Goal: Task Accomplishment & Management: Complete application form

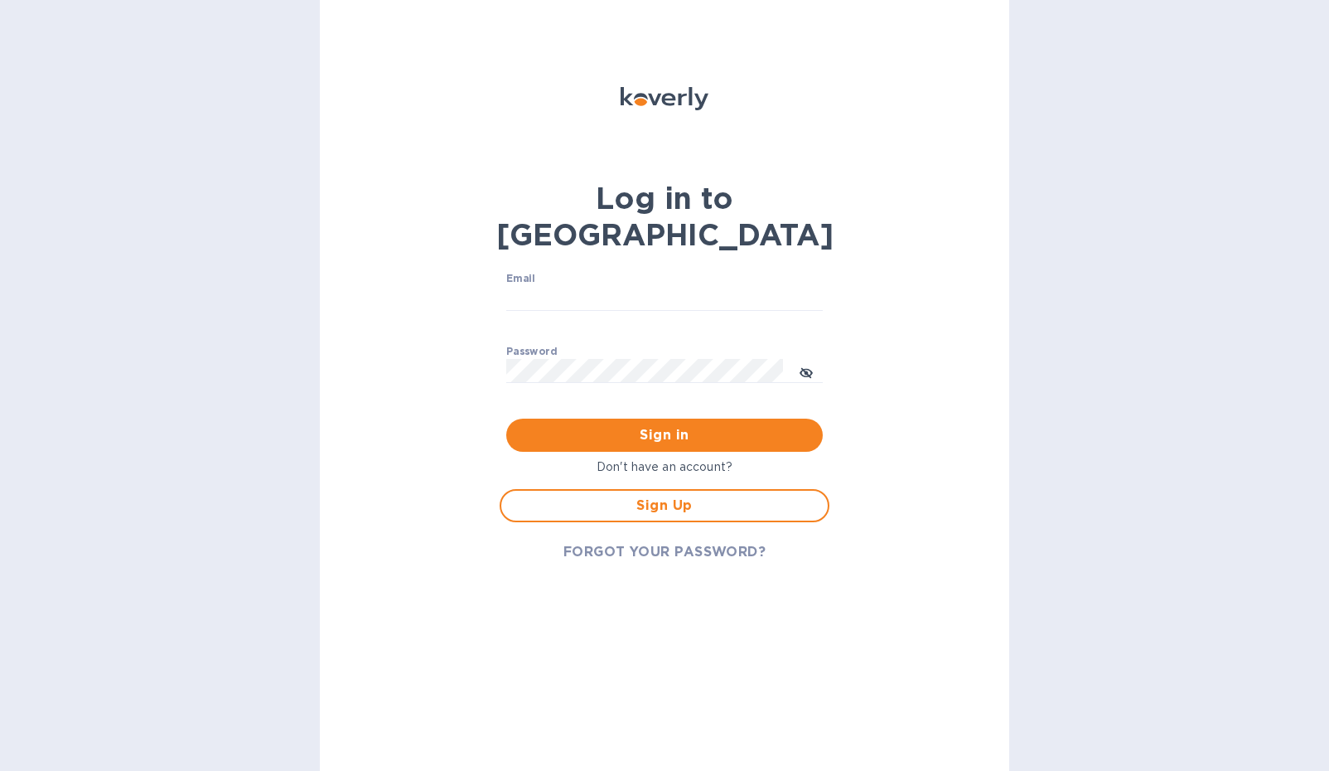
click at [663, 458] on p "Don't have an account?" at bounding box center [665, 466] width 330 height 17
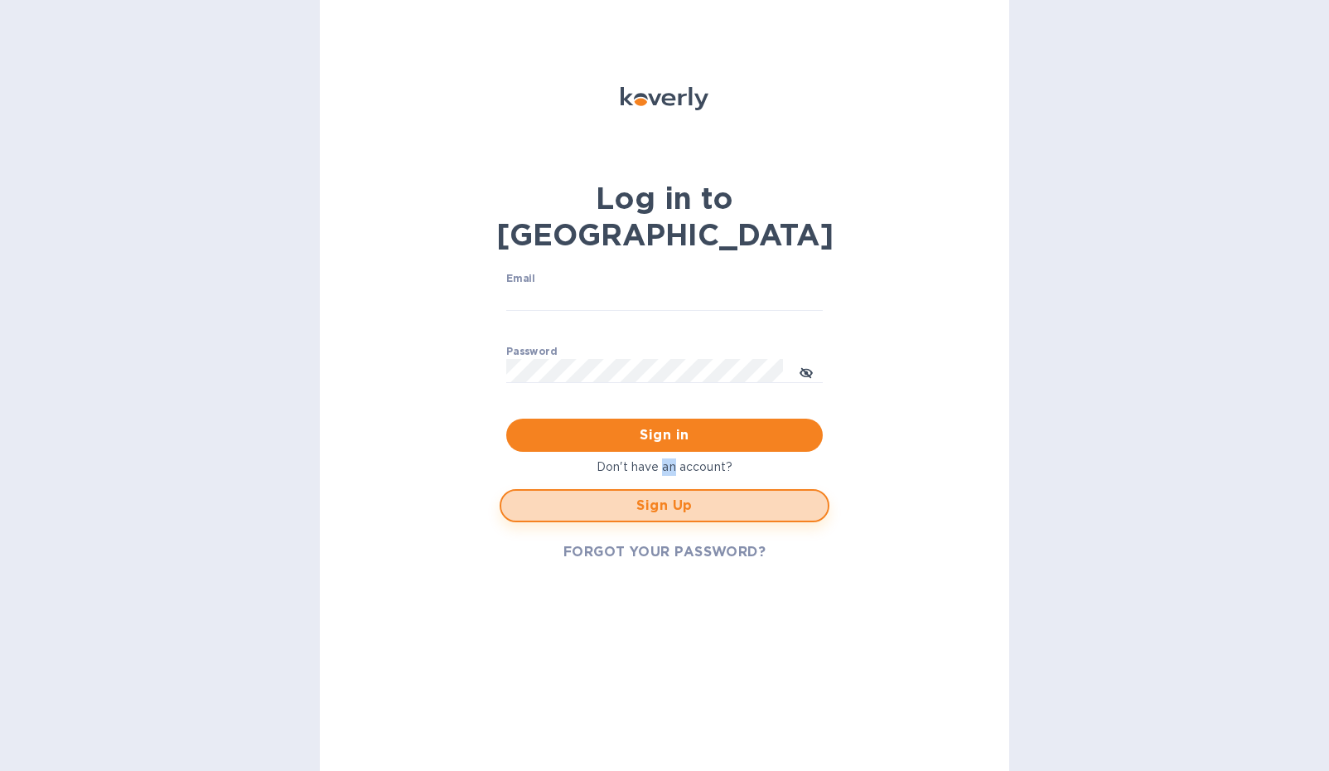
click at [668, 496] on span "Sign Up" at bounding box center [665, 506] width 300 height 20
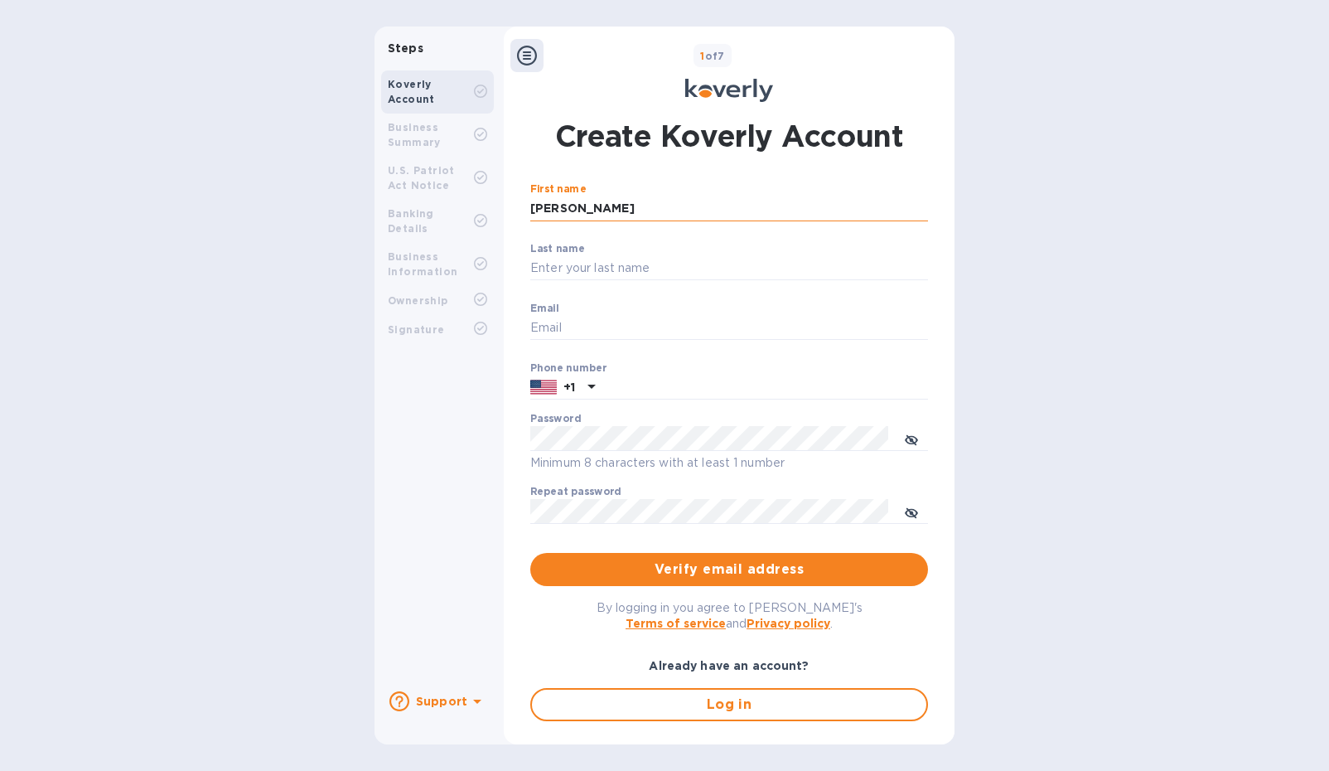
type input "[PERSON_NAME]"
type input "Franklin"
type input "s"
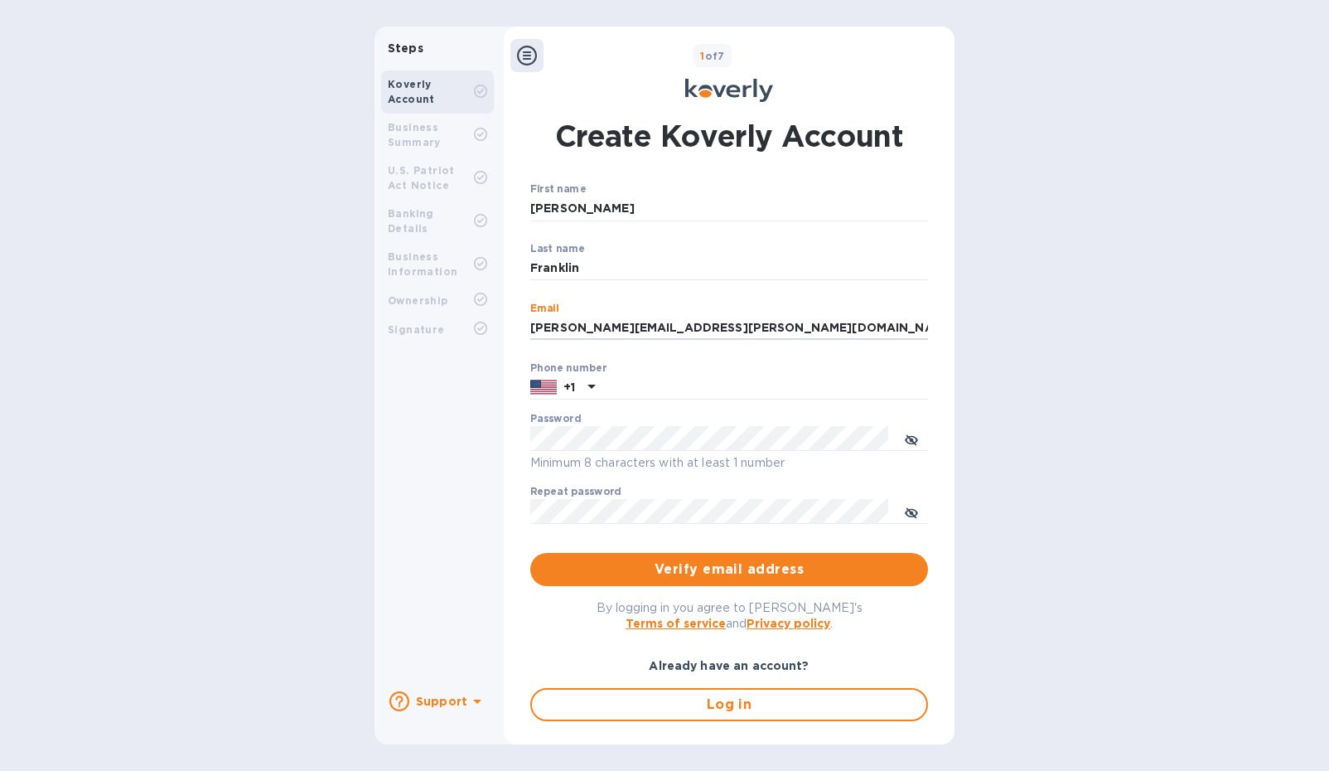
type input "[PERSON_NAME][EMAIL_ADDRESS][PERSON_NAME][DOMAIN_NAME]"
click at [761, 373] on div "Phone number +1" at bounding box center [729, 381] width 398 height 38
type input "6153947340"
click at [702, 561] on span "Verify email address" at bounding box center [729, 569] width 371 height 20
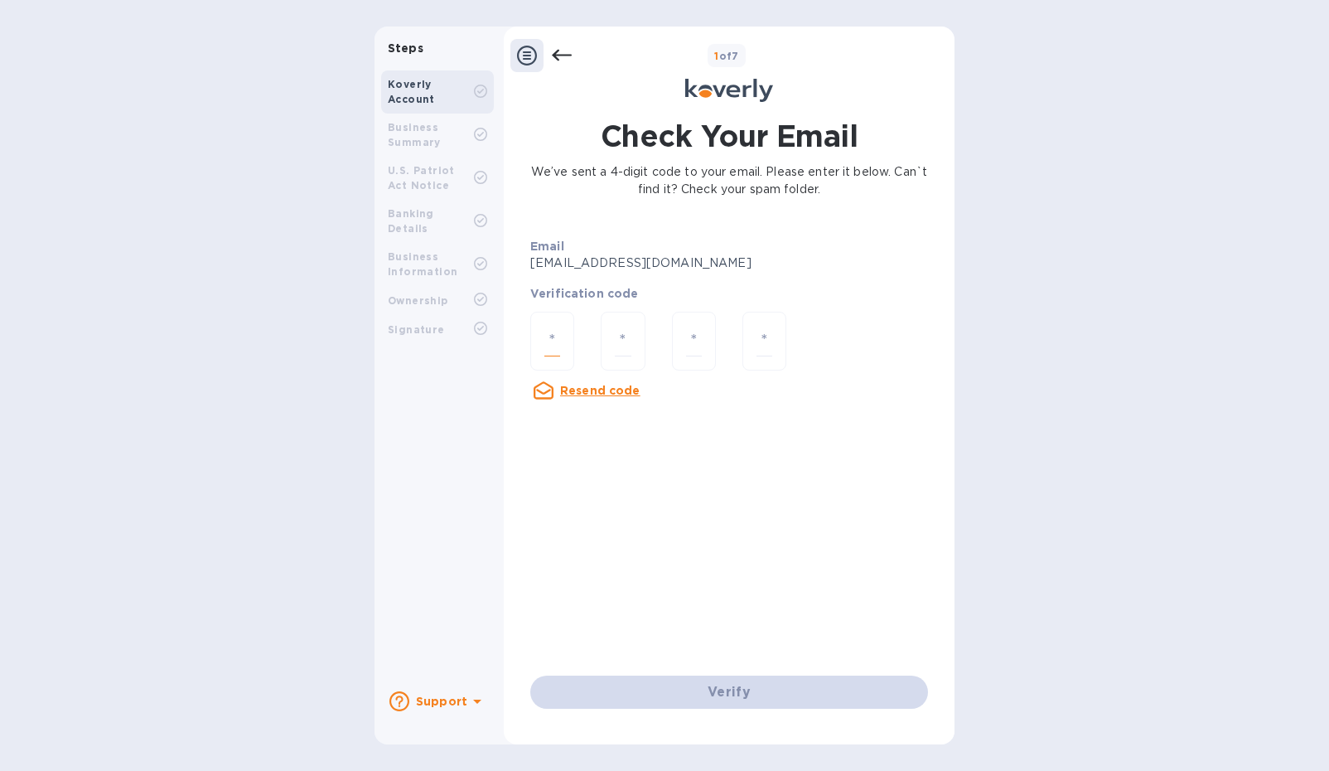
click at [554, 336] on input "number" at bounding box center [553, 341] width 16 height 31
type input "8"
type input "9"
type input "8"
type input "4"
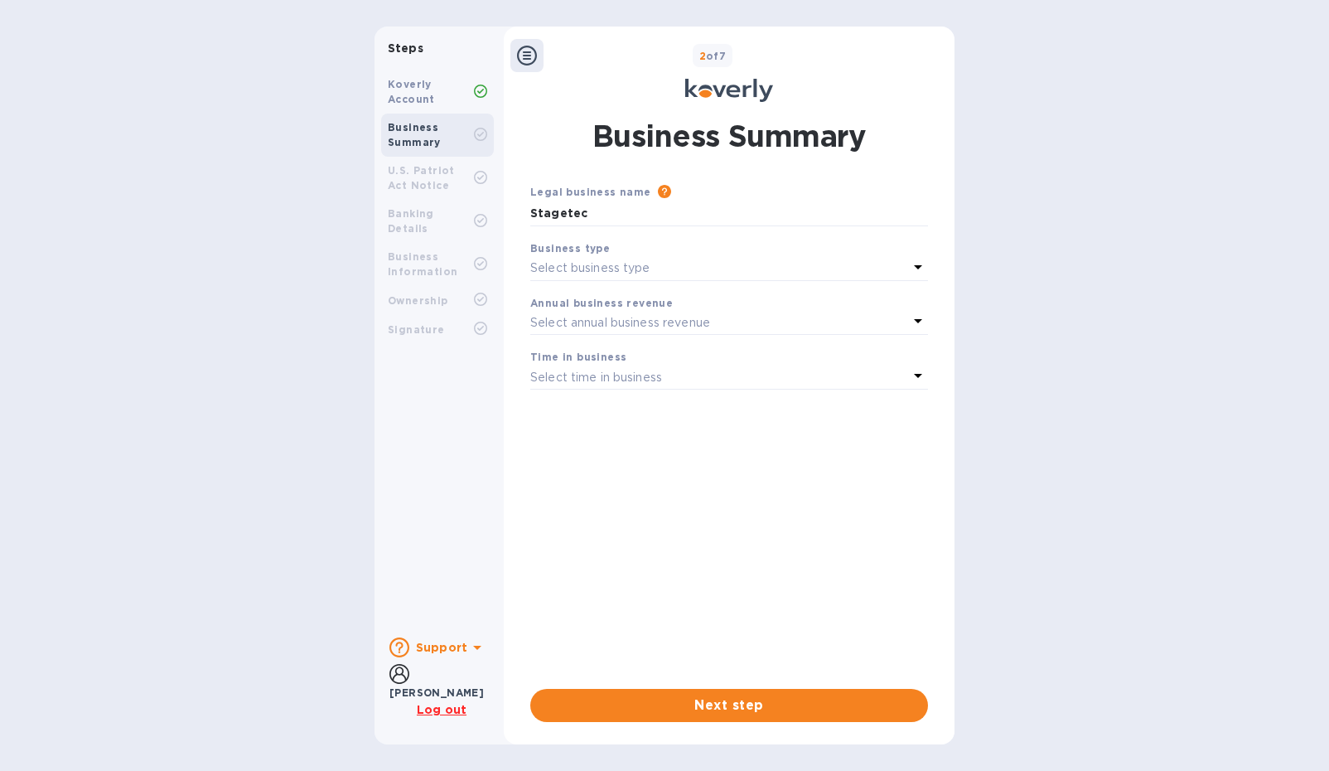
click at [812, 272] on div "Select business type" at bounding box center [719, 268] width 378 height 23
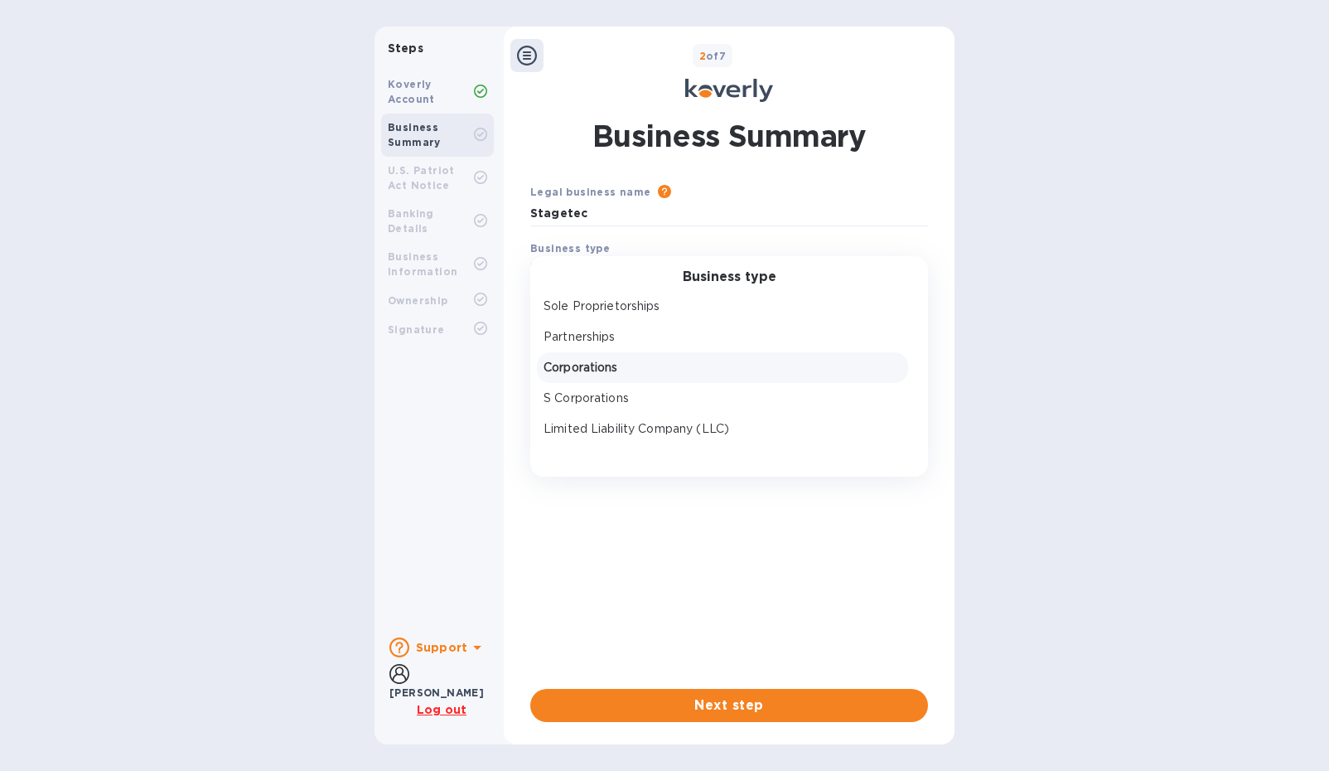
click at [617, 359] on p "Corporations" at bounding box center [723, 367] width 358 height 17
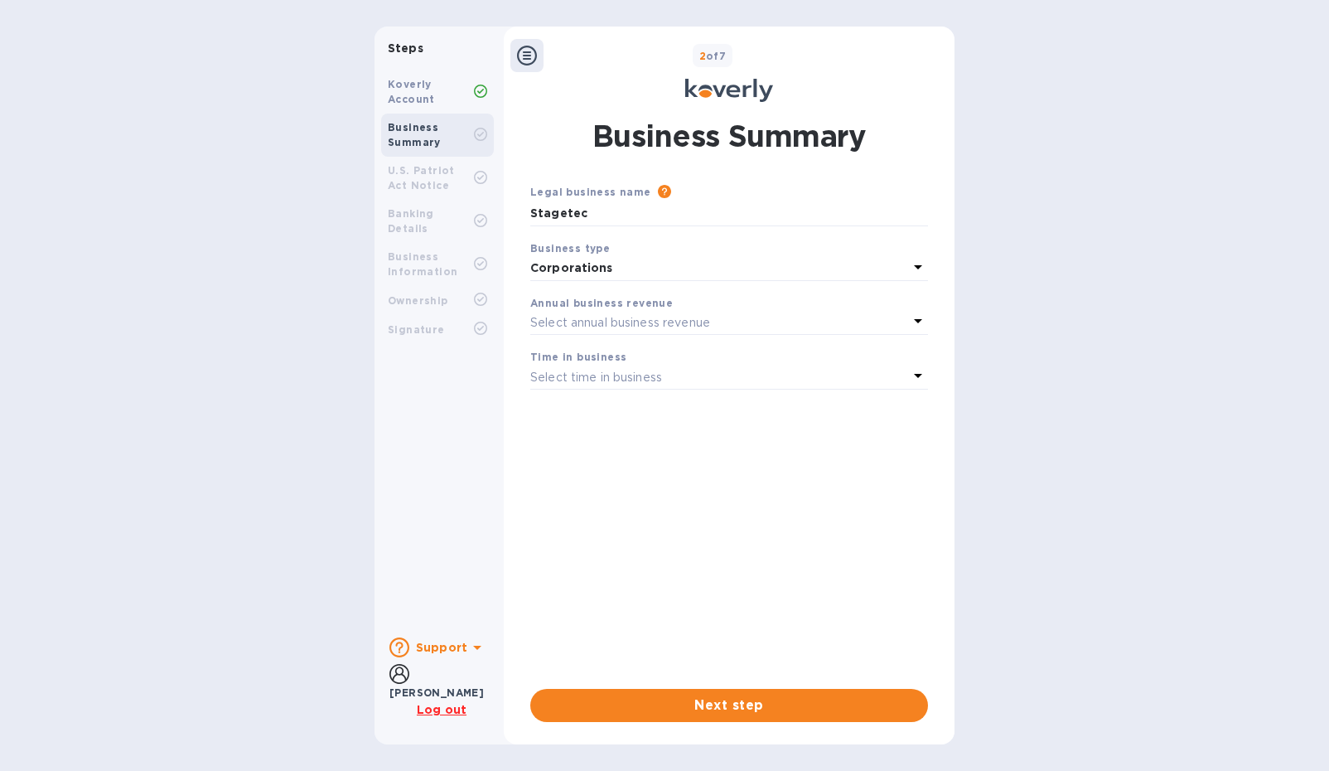
click at [643, 318] on p "Select annual business revenue" at bounding box center [620, 322] width 180 height 17
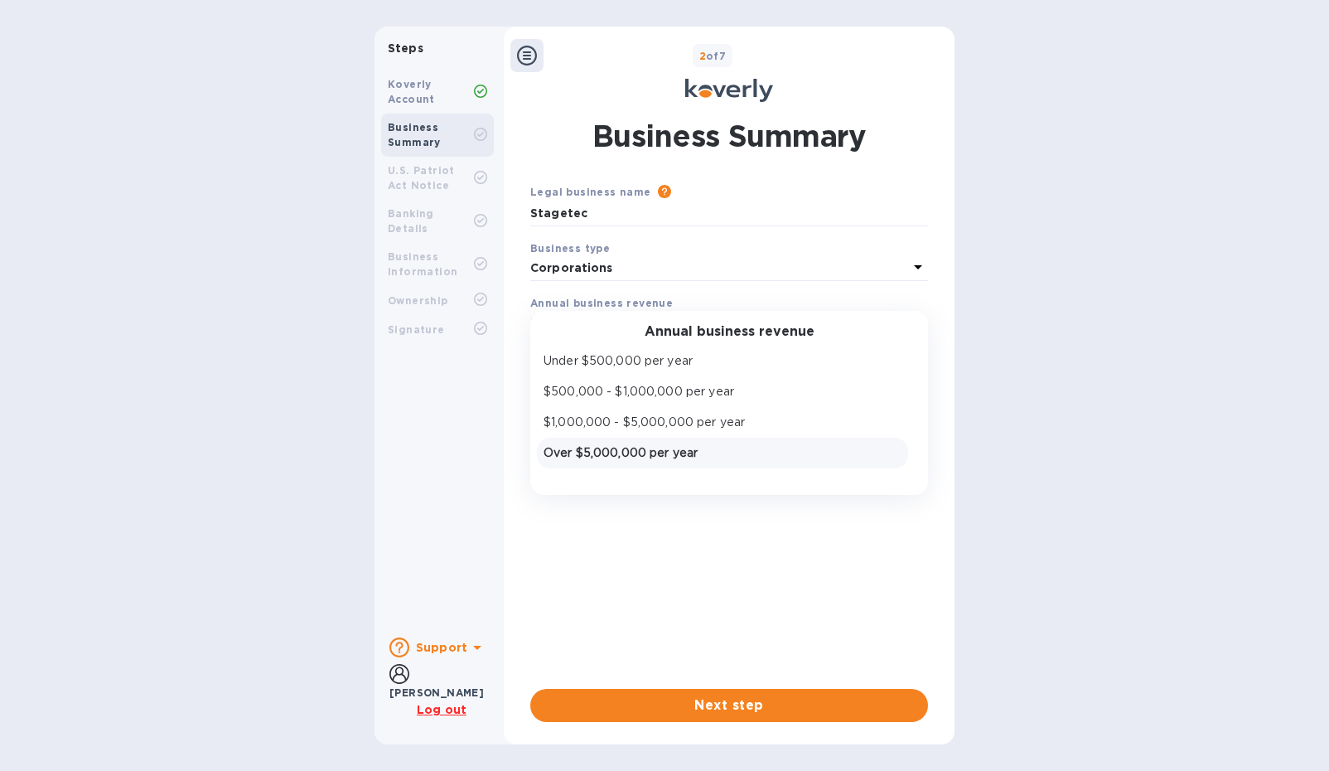
click at [613, 448] on p "Over $5,000,000 per year" at bounding box center [723, 452] width 358 height 17
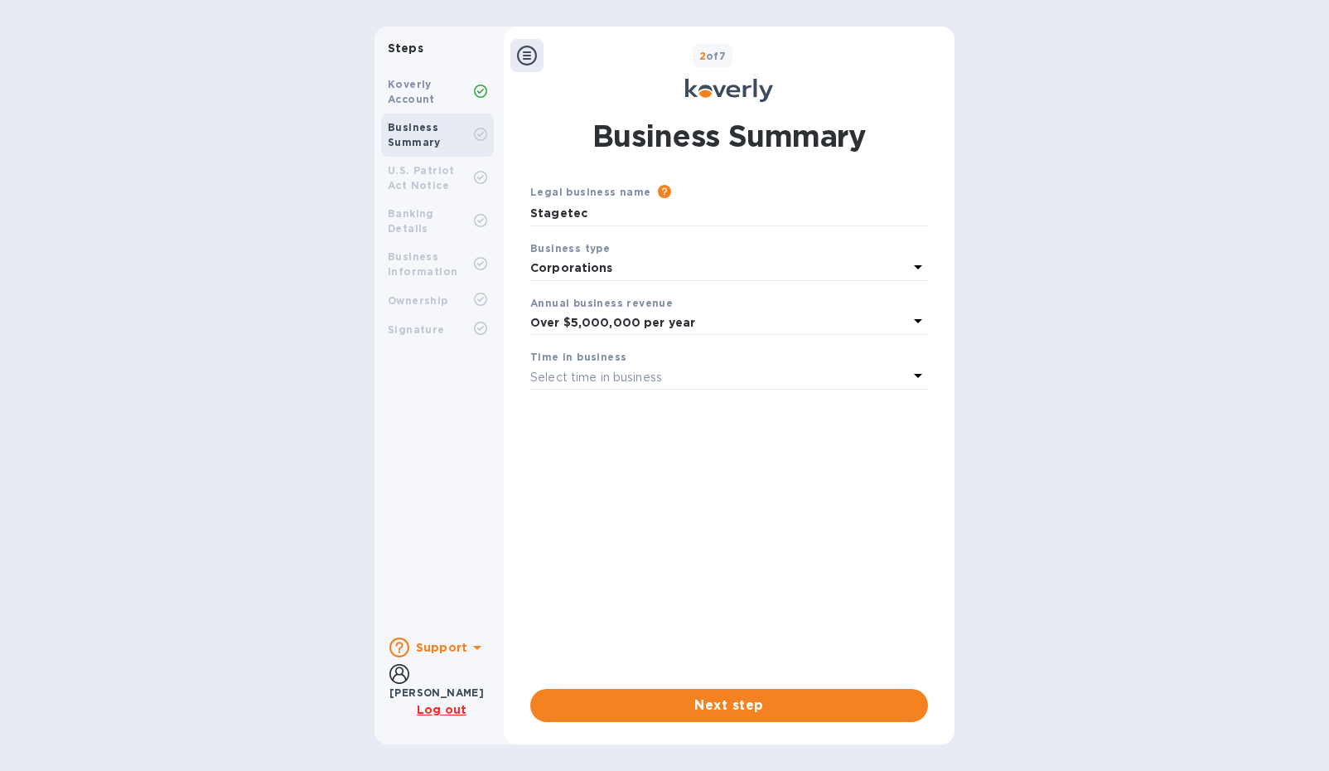
click at [646, 379] on p "Select time in business" at bounding box center [596, 377] width 132 height 17
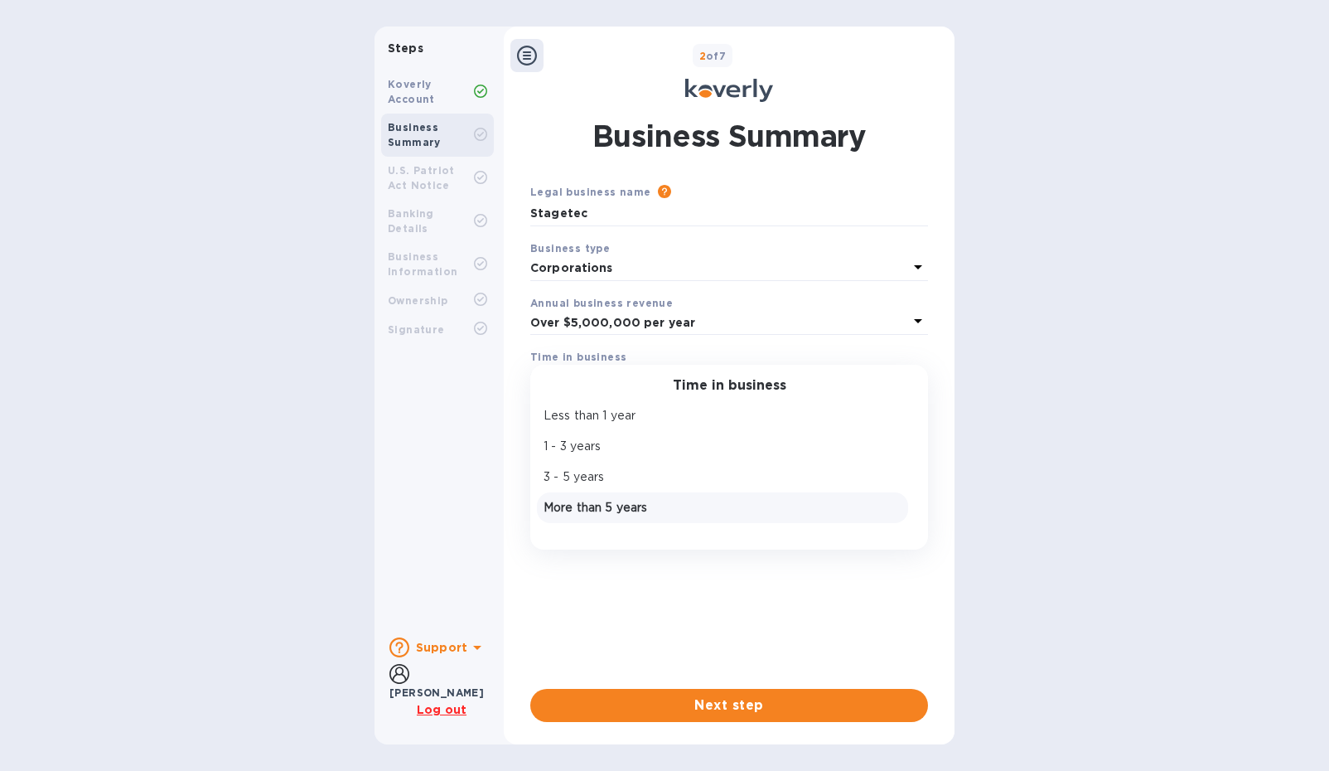
click at [582, 502] on p "More than 5 years" at bounding box center [723, 507] width 358 height 17
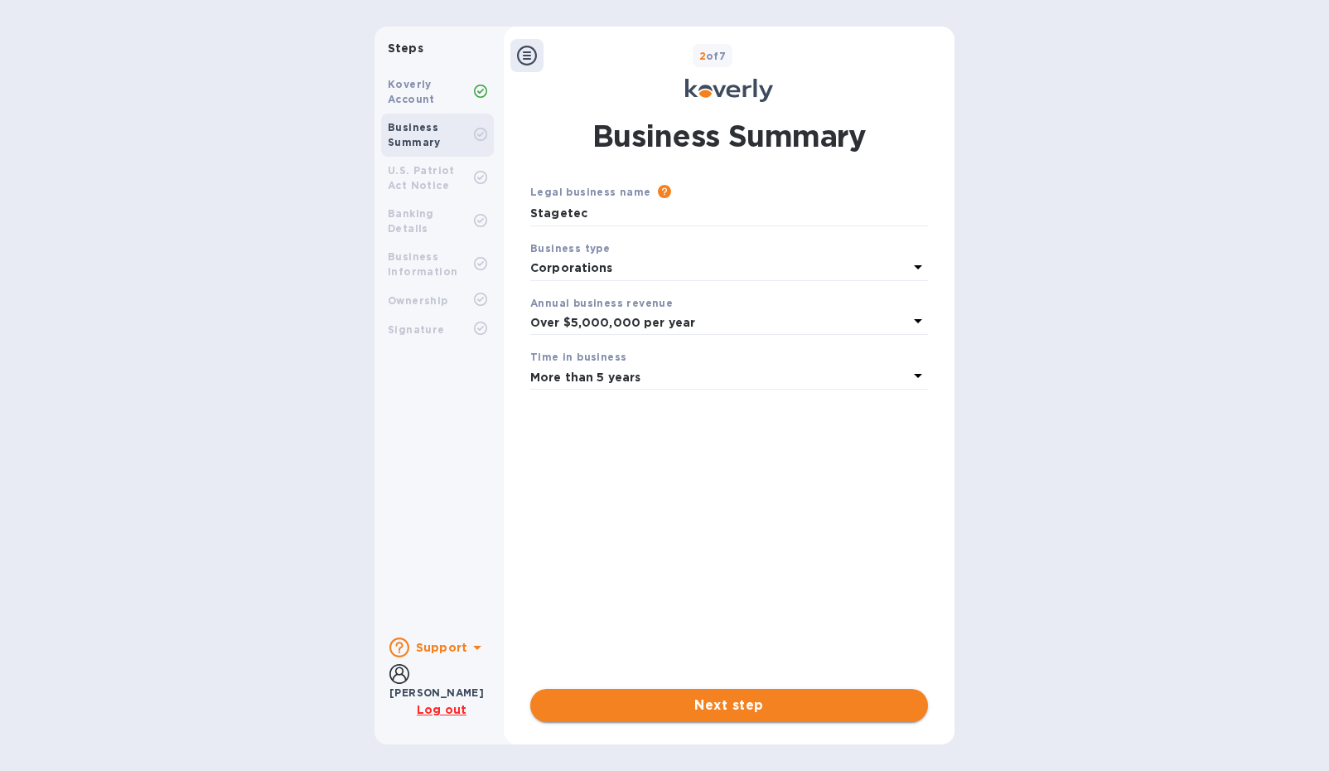
click at [719, 700] on span "Next step" at bounding box center [729, 705] width 371 height 20
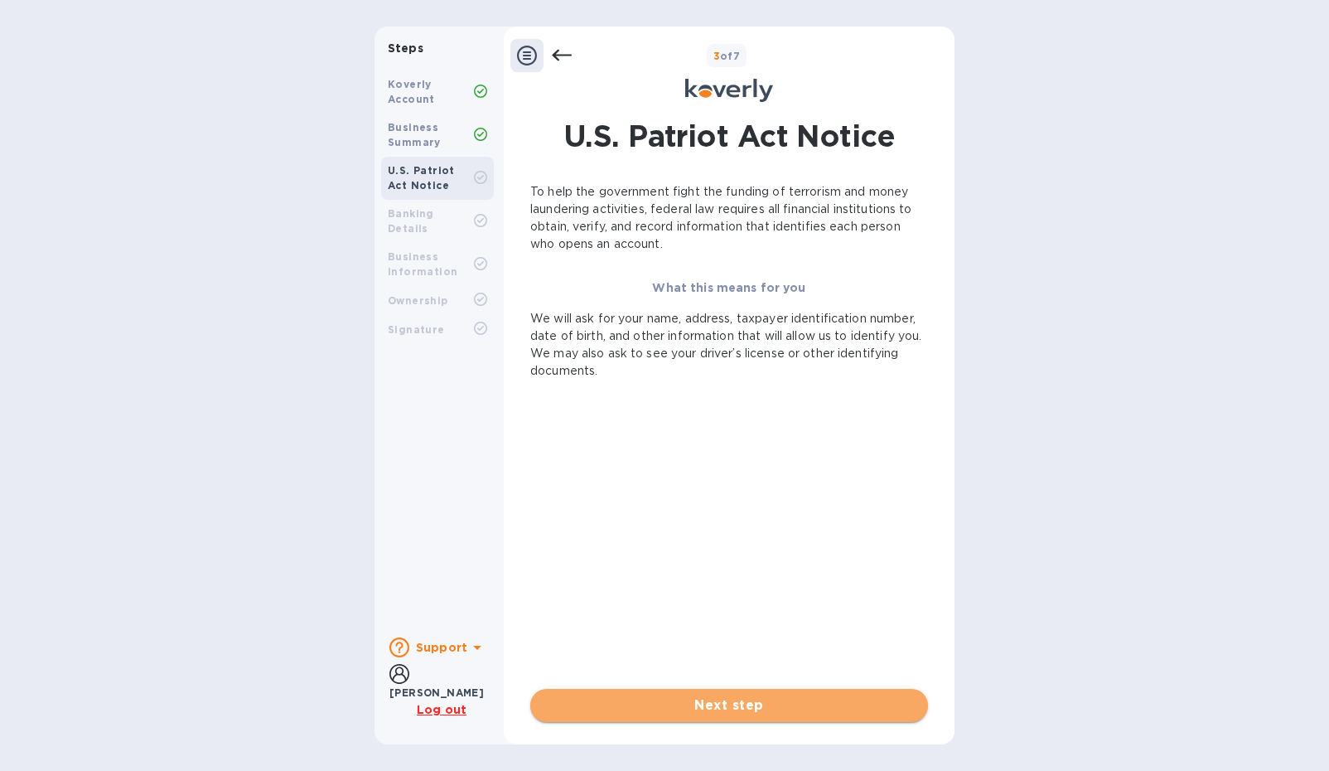
click at [733, 705] on span "Next step" at bounding box center [729, 705] width 371 height 20
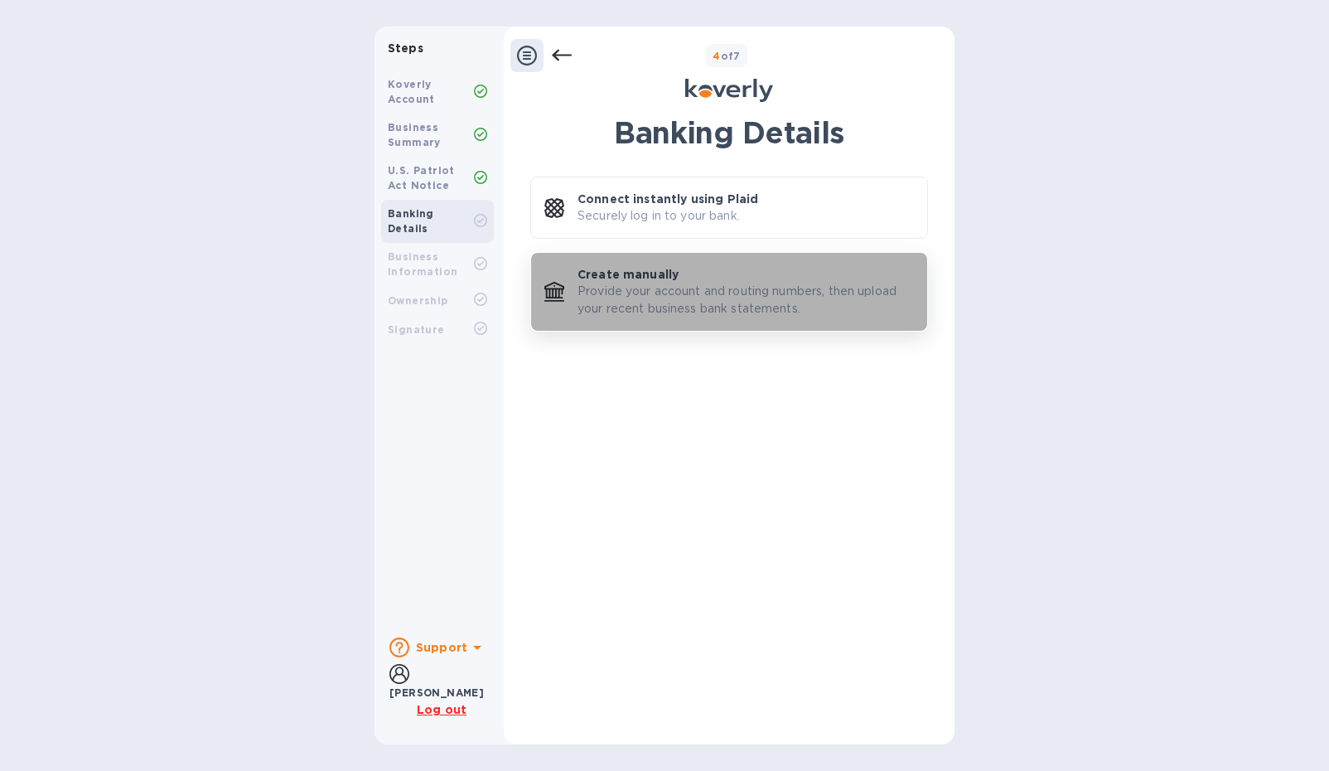
click at [649, 301] on p "Provide your account and routing numbers, then upload your recent business bank…" at bounding box center [746, 300] width 337 height 35
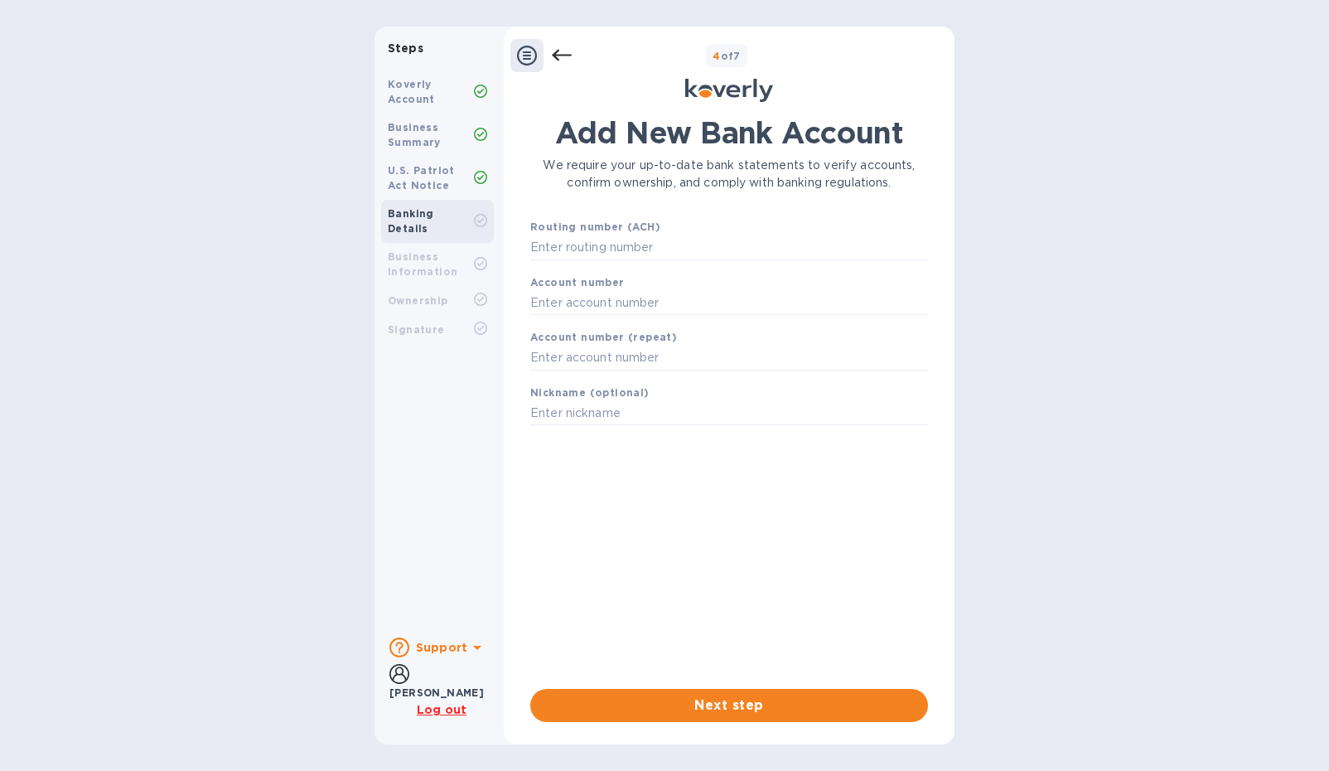
click at [467, 656] on icon at bounding box center [477, 647] width 20 height 20
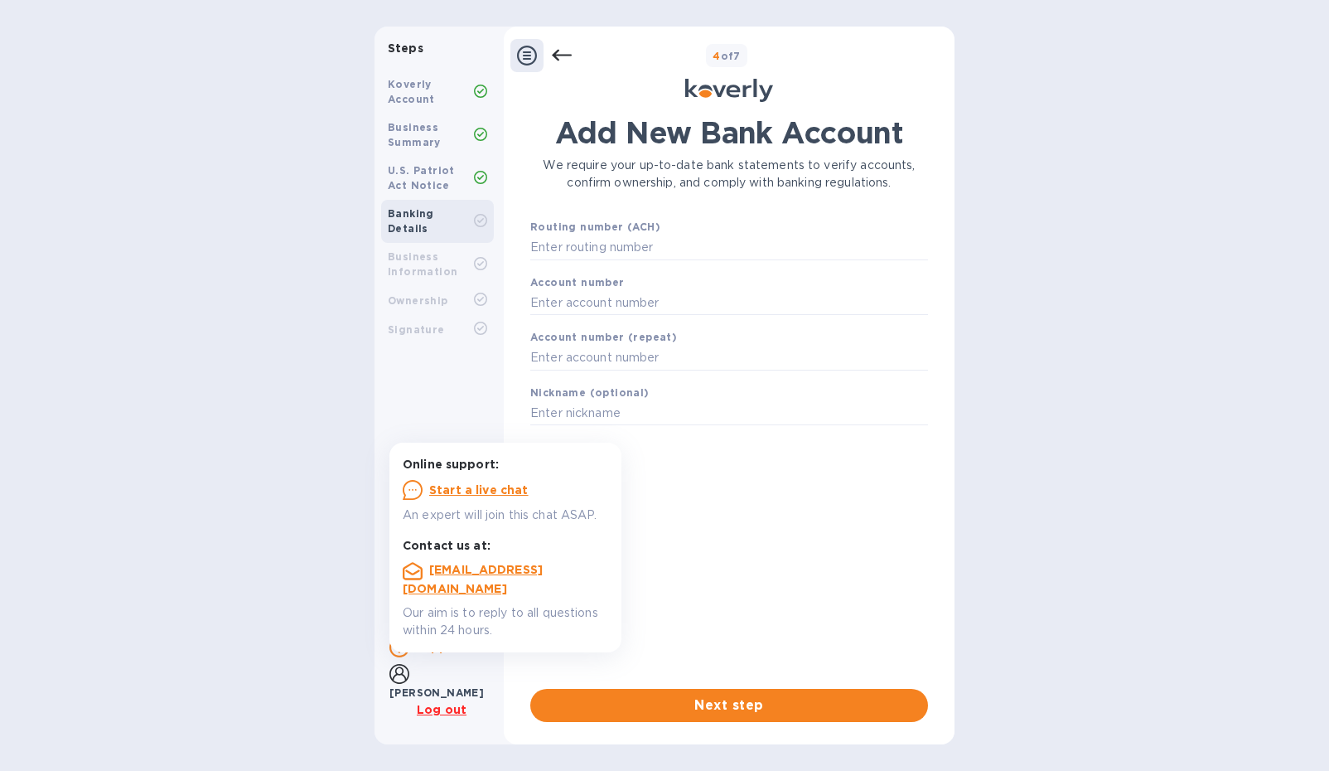
click at [702, 531] on div "Add New Bank Account We require your up-to-date bank statements to verify accou…" at bounding box center [729, 402] width 398 height 574
